Goal: Obtain resource: Download file/media

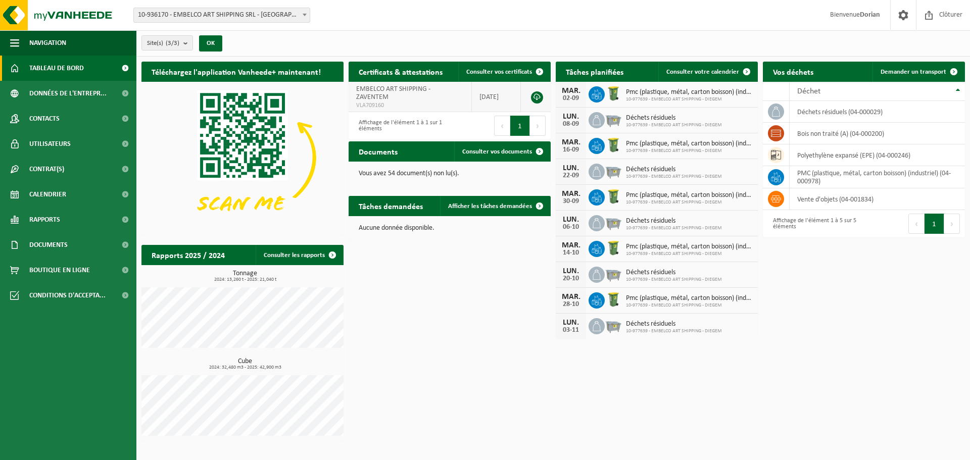
click at [412, 90] on span "EMBELCO ART SHIPPING - ZAVENTEM" at bounding box center [393, 93] width 74 height 16
click at [538, 91] on link at bounding box center [537, 97] width 12 height 12
click at [83, 192] on link "Calendrier" at bounding box center [68, 194] width 136 height 25
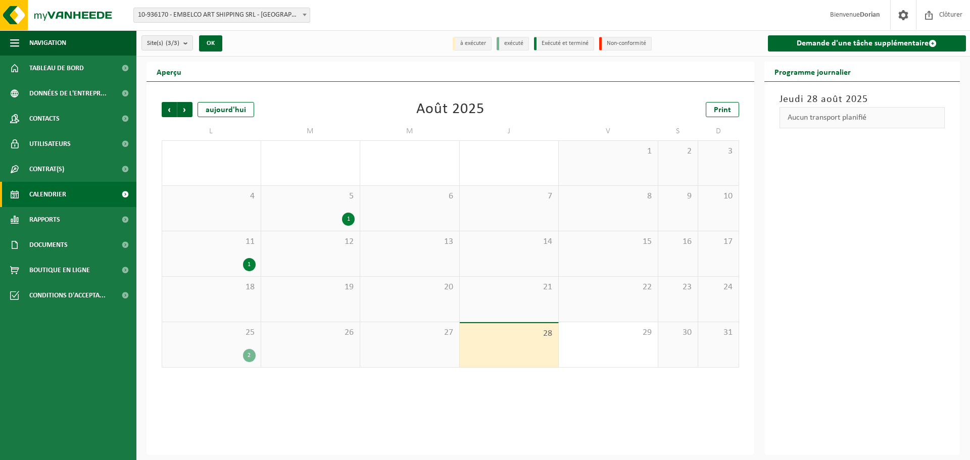
click at [237, 341] on div "25 2" at bounding box center [211, 344] width 99 height 45
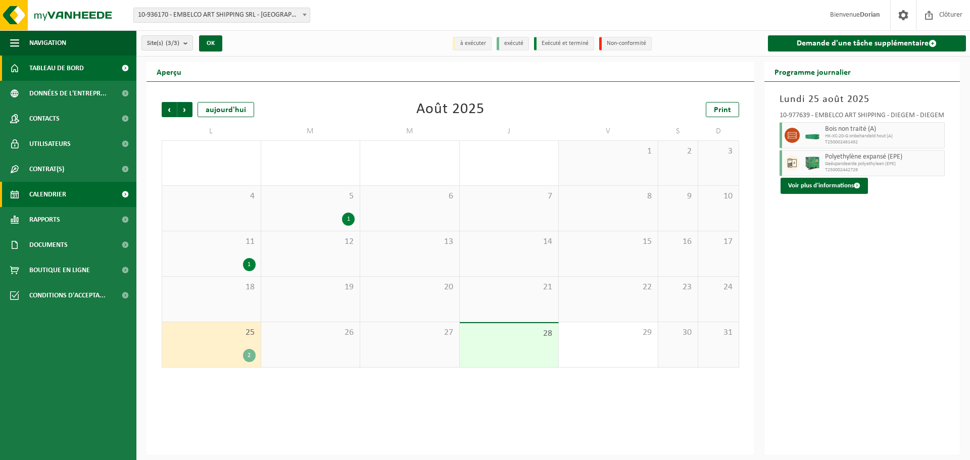
click at [89, 67] on link "Tableau de bord" at bounding box center [68, 68] width 136 height 25
